Goal: Navigation & Orientation: Find specific page/section

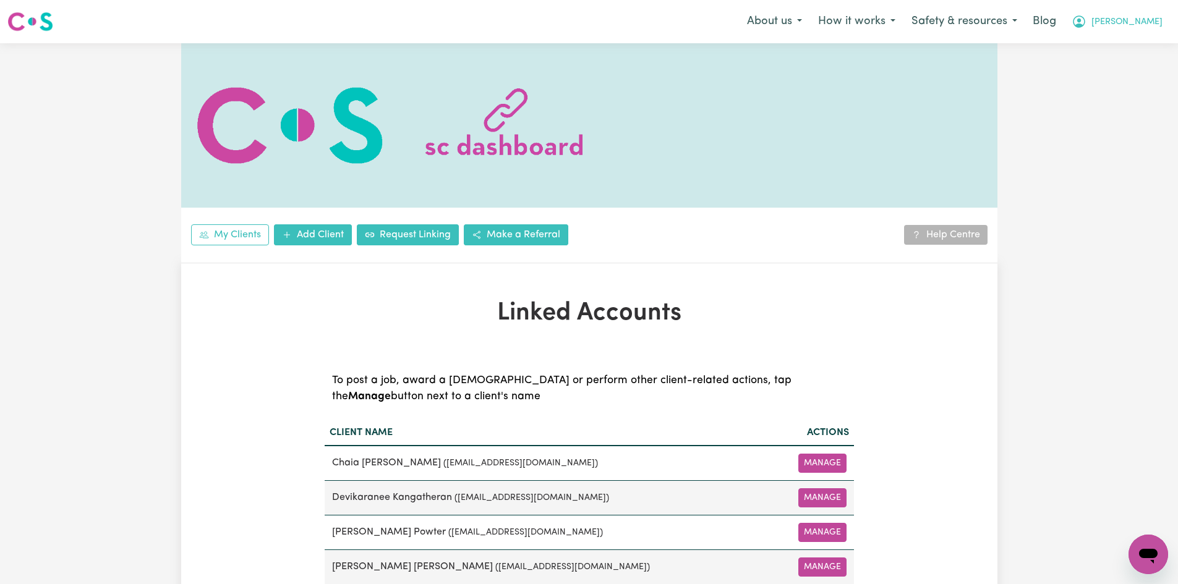
click at [1133, 27] on span "[PERSON_NAME]" at bounding box center [1126, 22] width 71 height 14
click at [20, 23] on img at bounding box center [30, 22] width 46 height 22
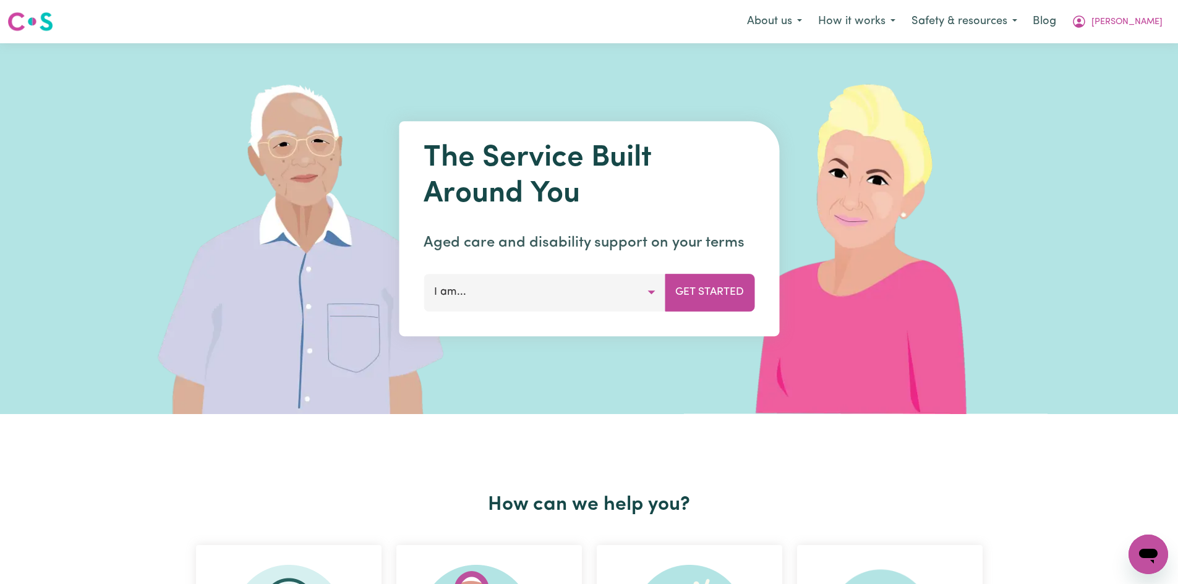
click at [503, 317] on div "The Service Built Around You Aged care and disability support on your terms I a…" at bounding box center [589, 228] width 380 height 215
click at [508, 285] on button "I am..." at bounding box center [545, 292] width 242 height 37
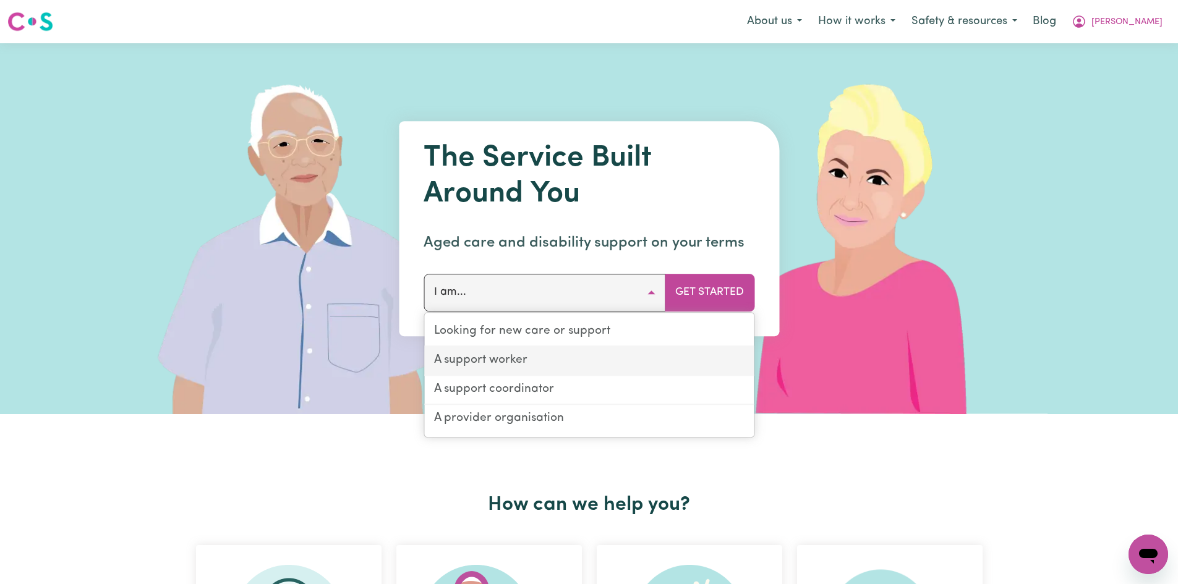
click at [515, 363] on link "A support worker" at bounding box center [589, 361] width 330 height 29
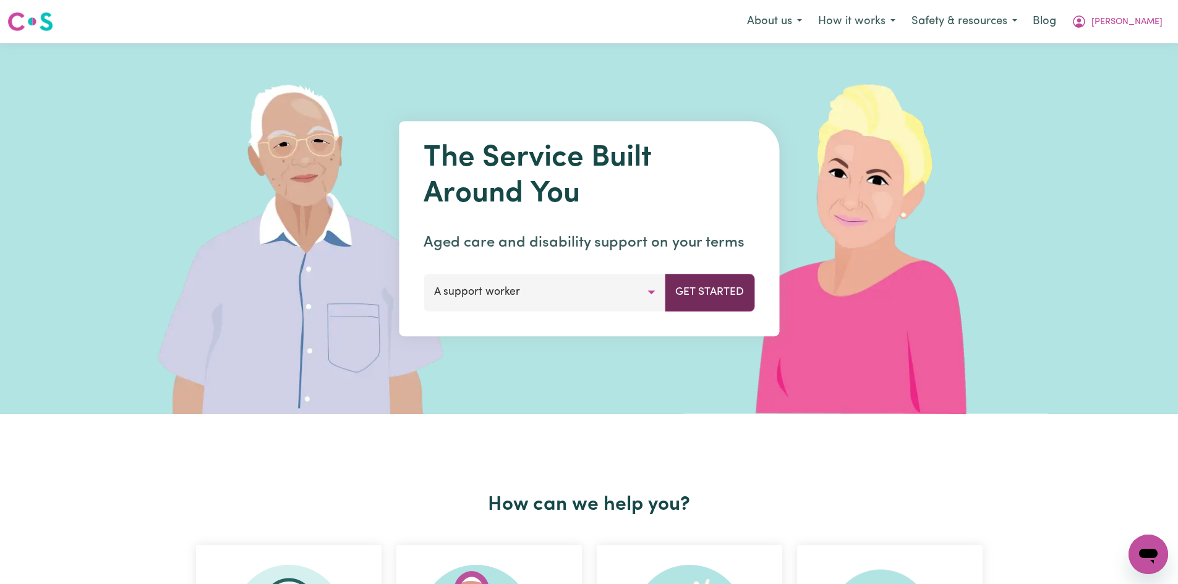
click at [711, 283] on button "Get Started" at bounding box center [710, 292] width 90 height 37
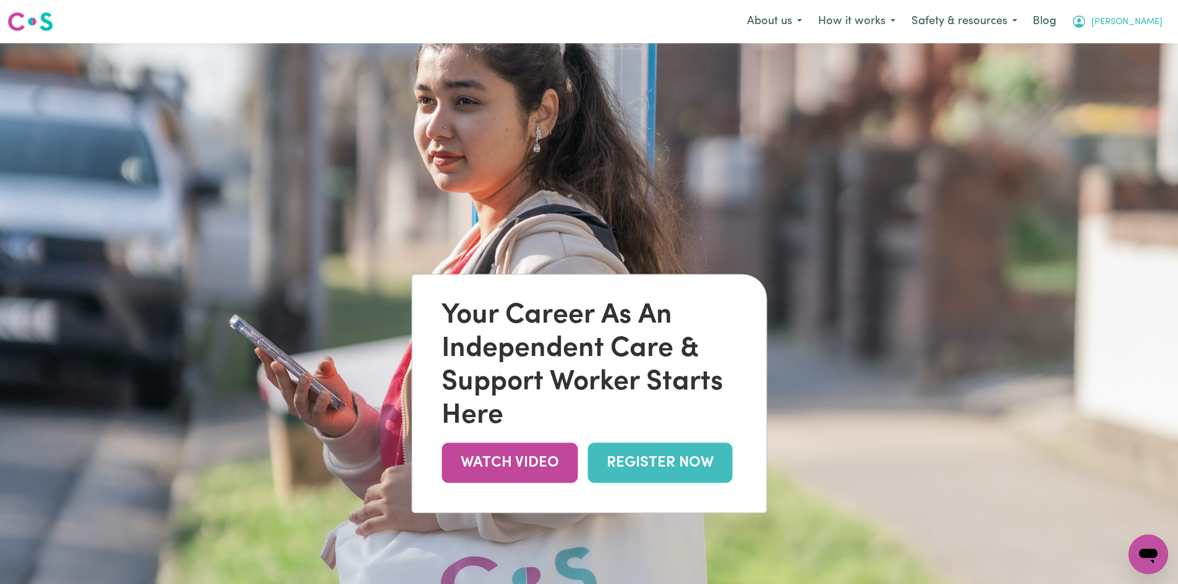
click at [1137, 28] on span "[PERSON_NAME]" at bounding box center [1126, 22] width 71 height 14
click at [1114, 57] on link "My SC Dashboard" at bounding box center [1121, 47] width 98 height 23
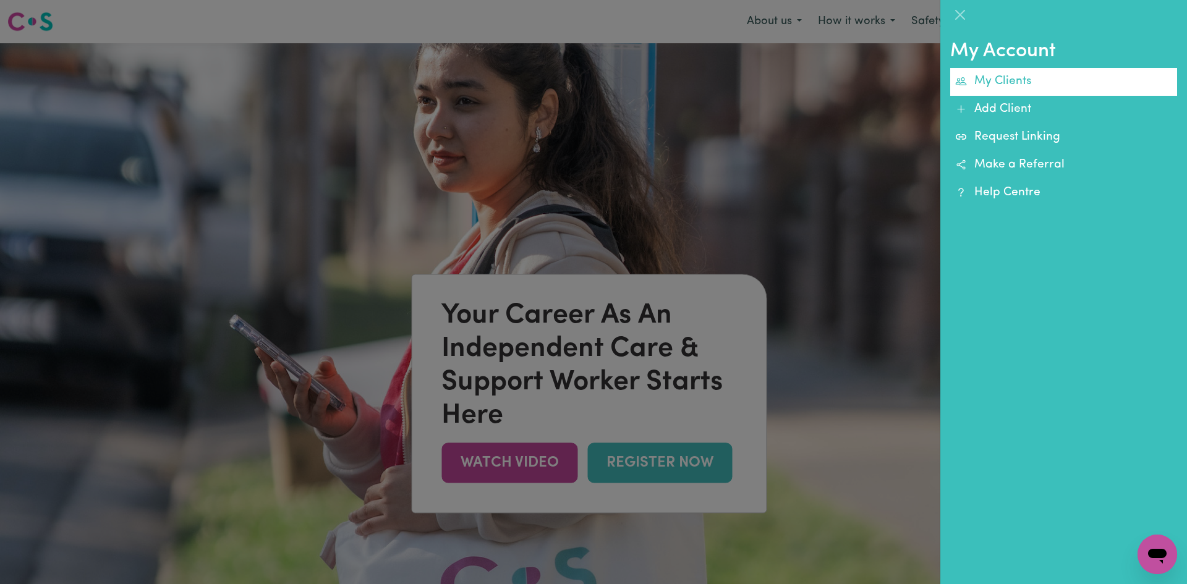
click at [1033, 75] on link "My Clients" at bounding box center [1063, 82] width 227 height 28
